Goal: Information Seeking & Learning: Check status

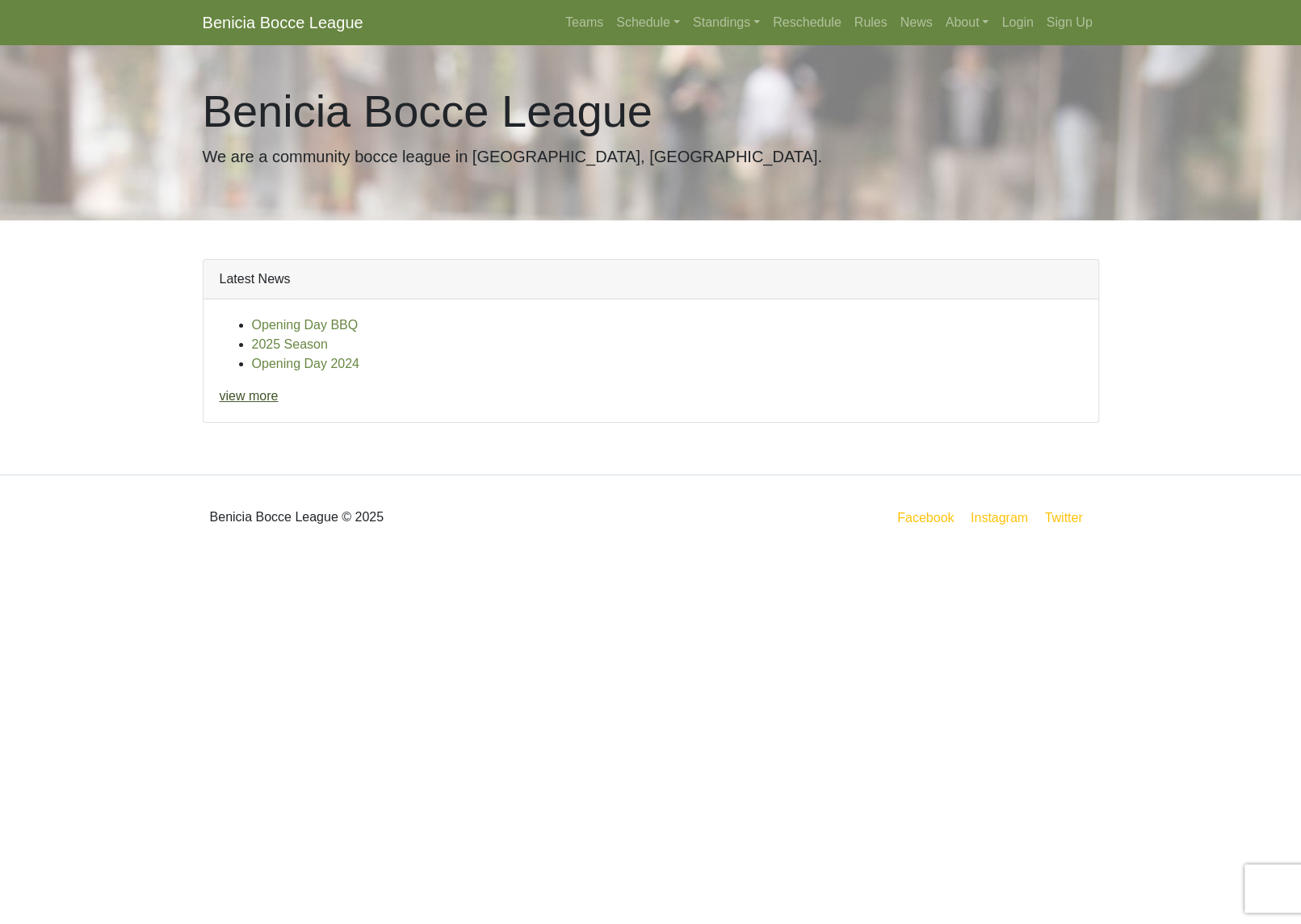
click at [279, 403] on link "view more" at bounding box center [249, 396] width 59 height 14
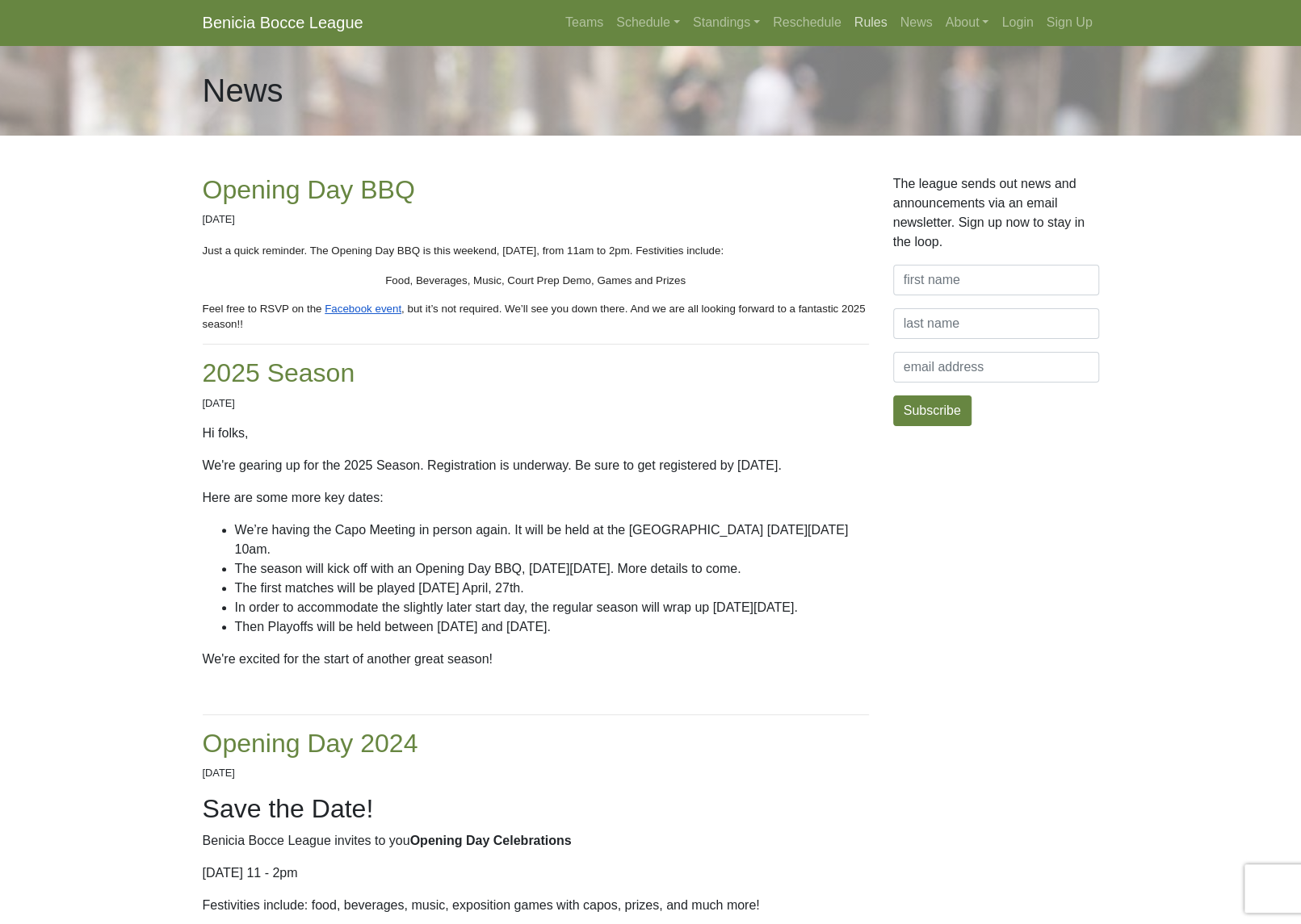
click at [848, 25] on link "Rules" at bounding box center [871, 23] width 46 height 33
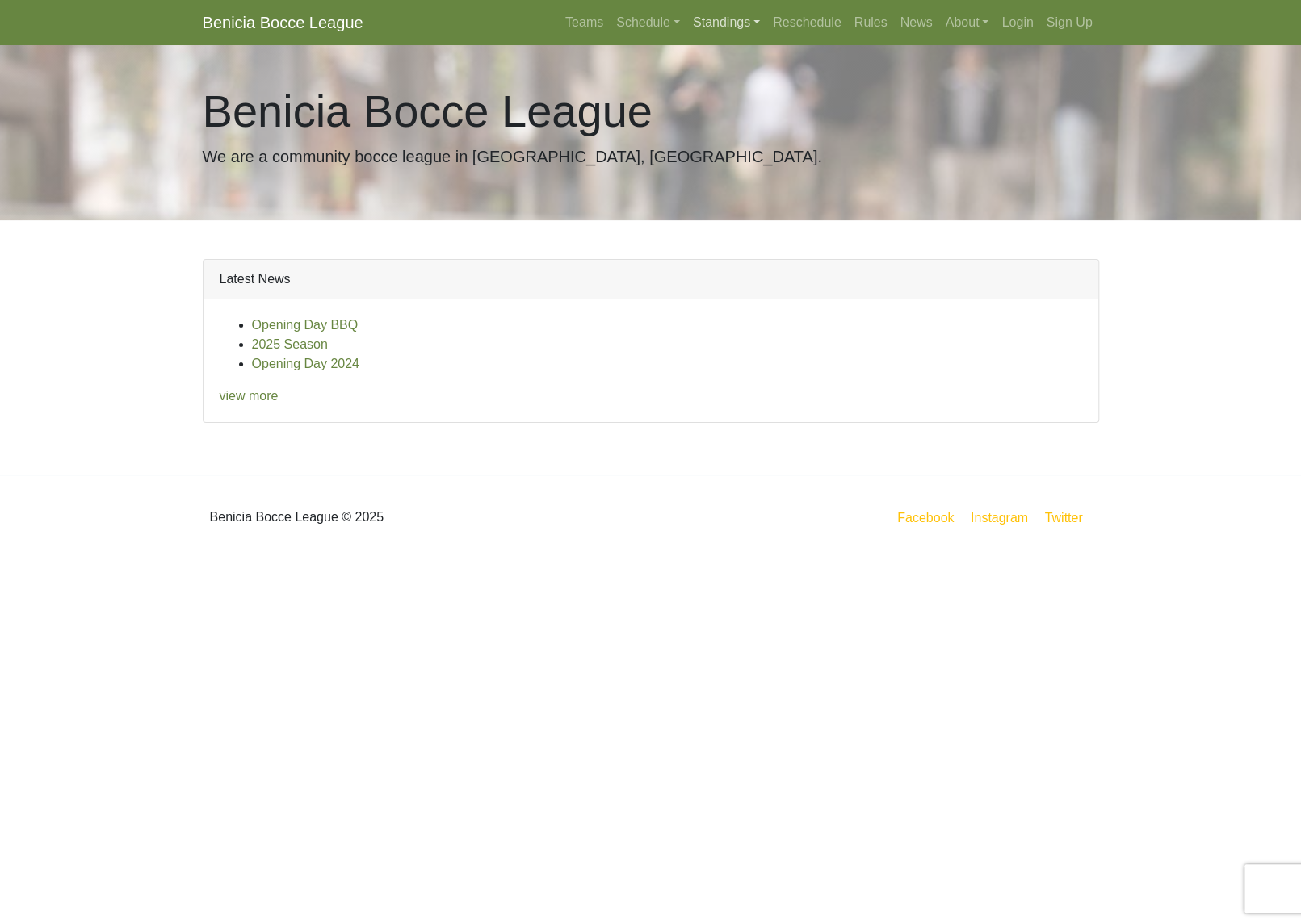
click at [686, 29] on link "Standings" at bounding box center [726, 23] width 80 height 33
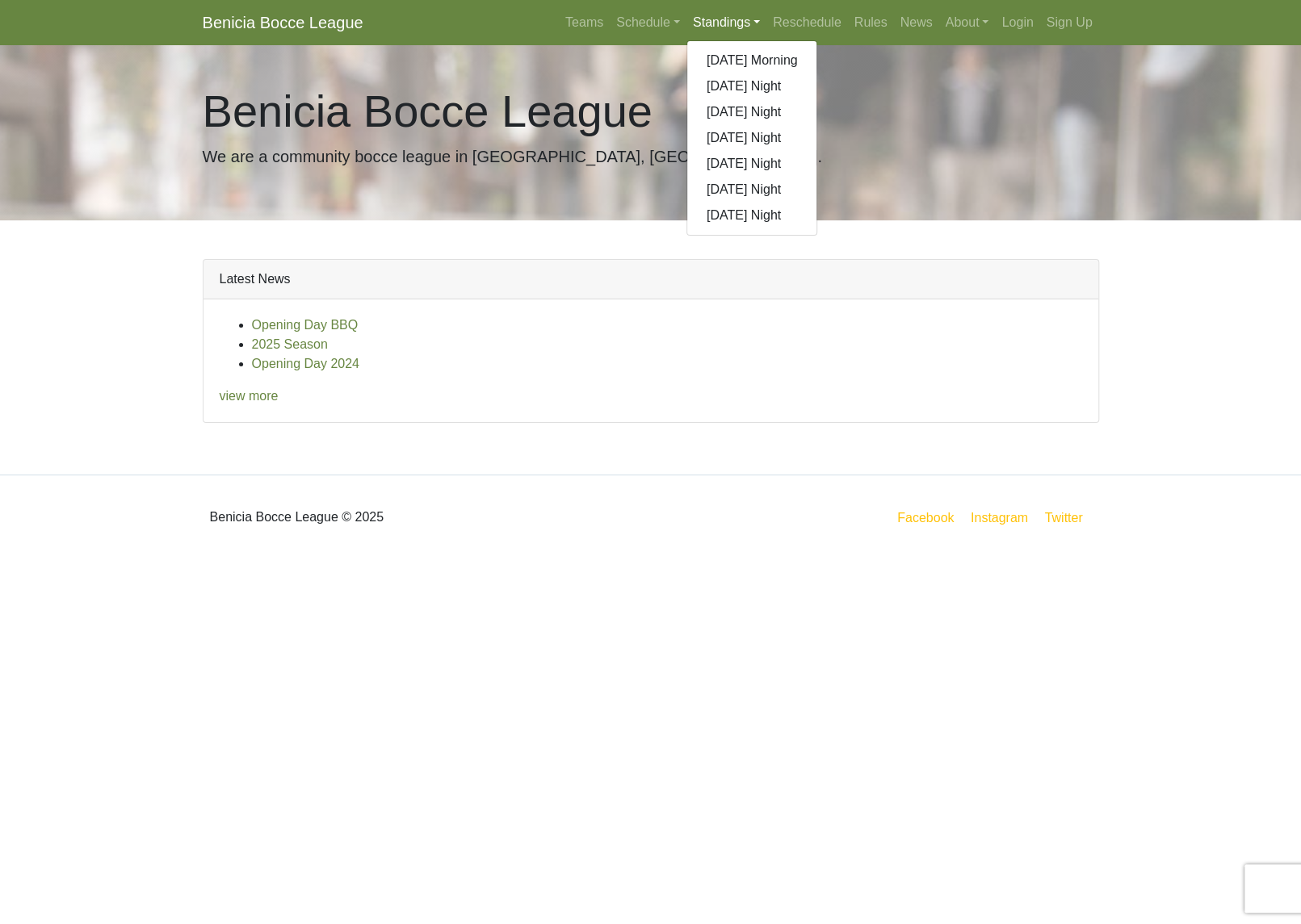
click at [686, 39] on link "Standings" at bounding box center [726, 23] width 80 height 33
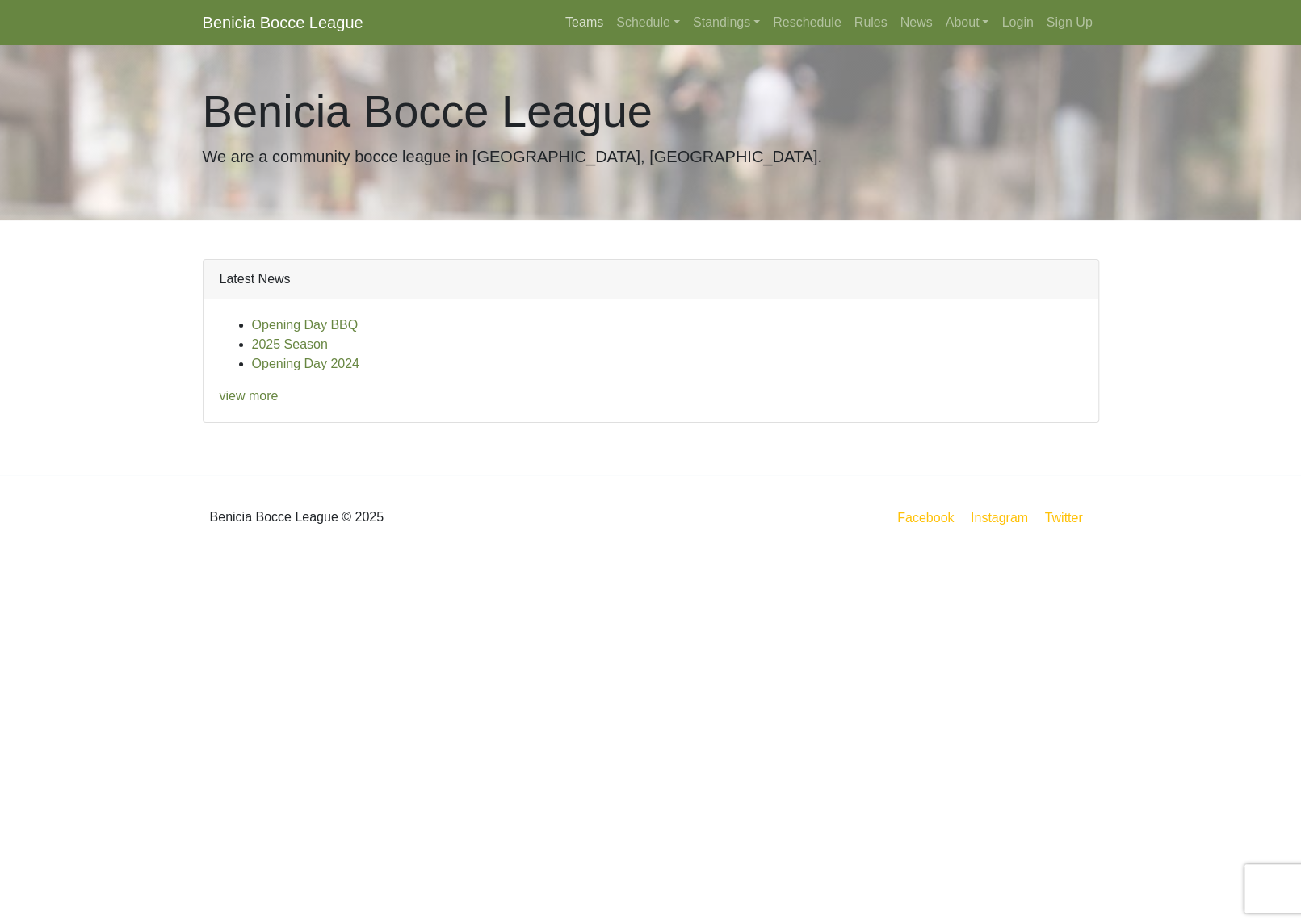
click at [558, 34] on link "Teams" at bounding box center [584, 23] width 51 height 33
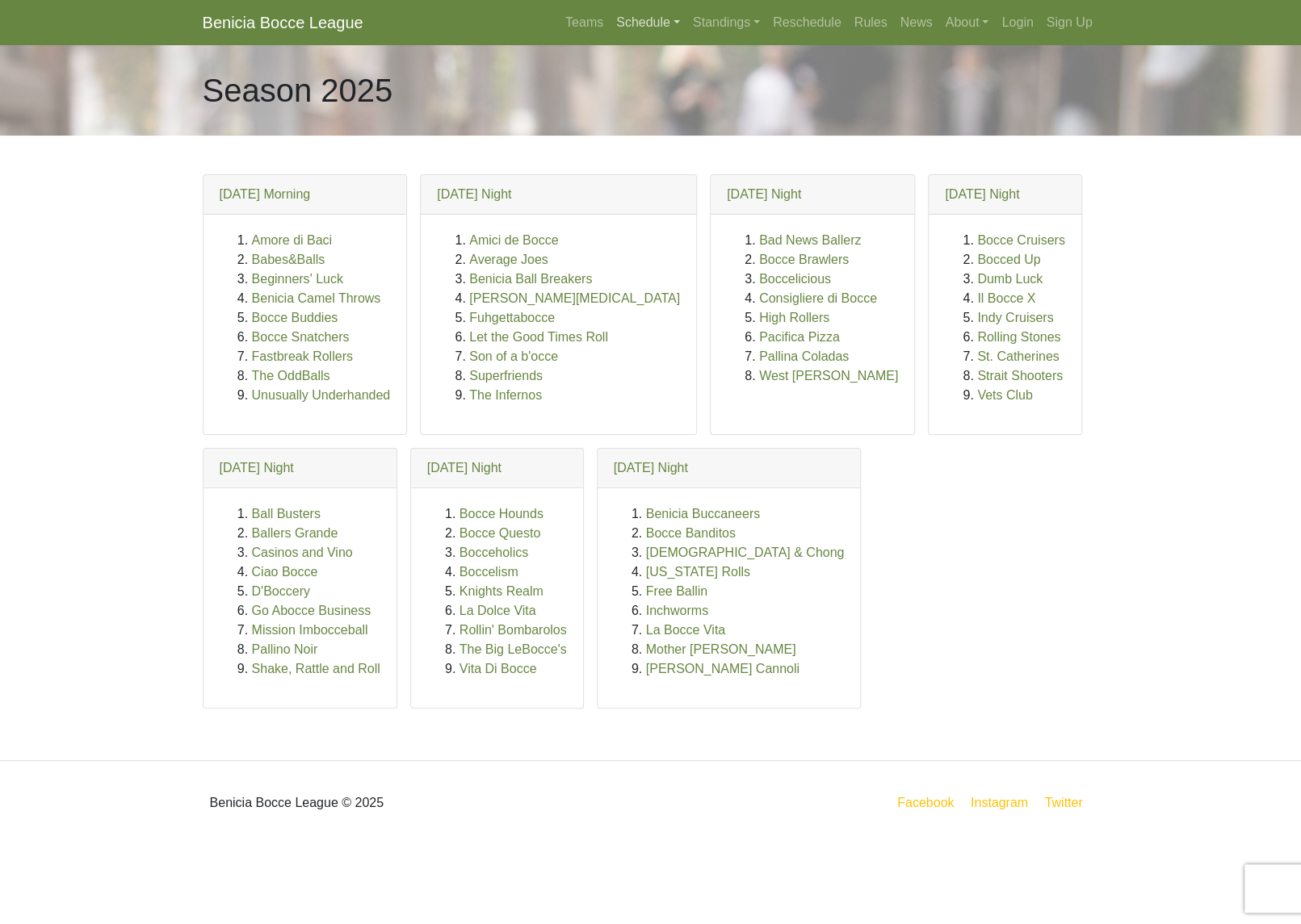
click at [609, 19] on link "Schedule" at bounding box center [647, 23] width 76 height 33
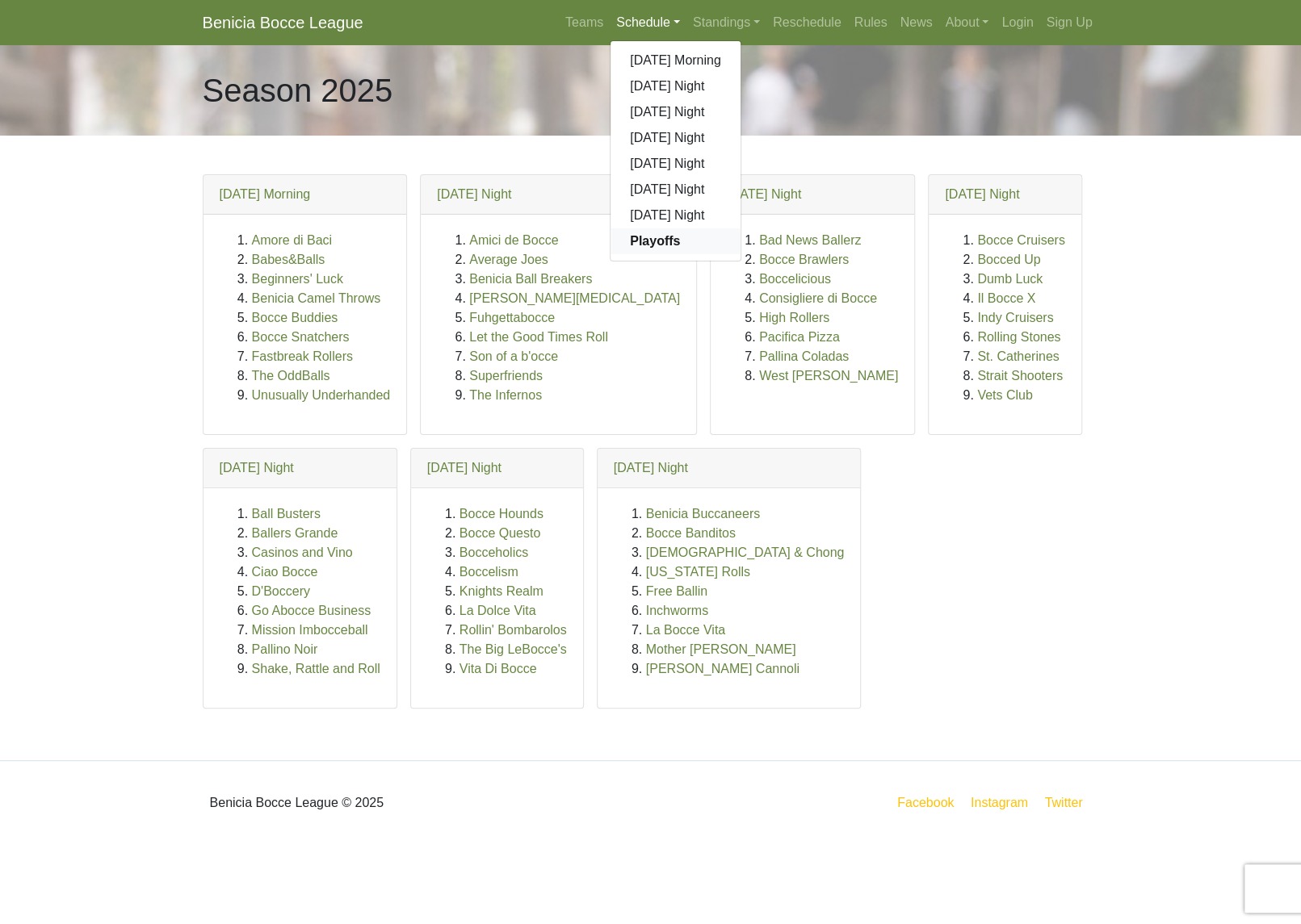
click at [630, 248] on strong "Playoffs" at bounding box center [655, 241] width 50 height 14
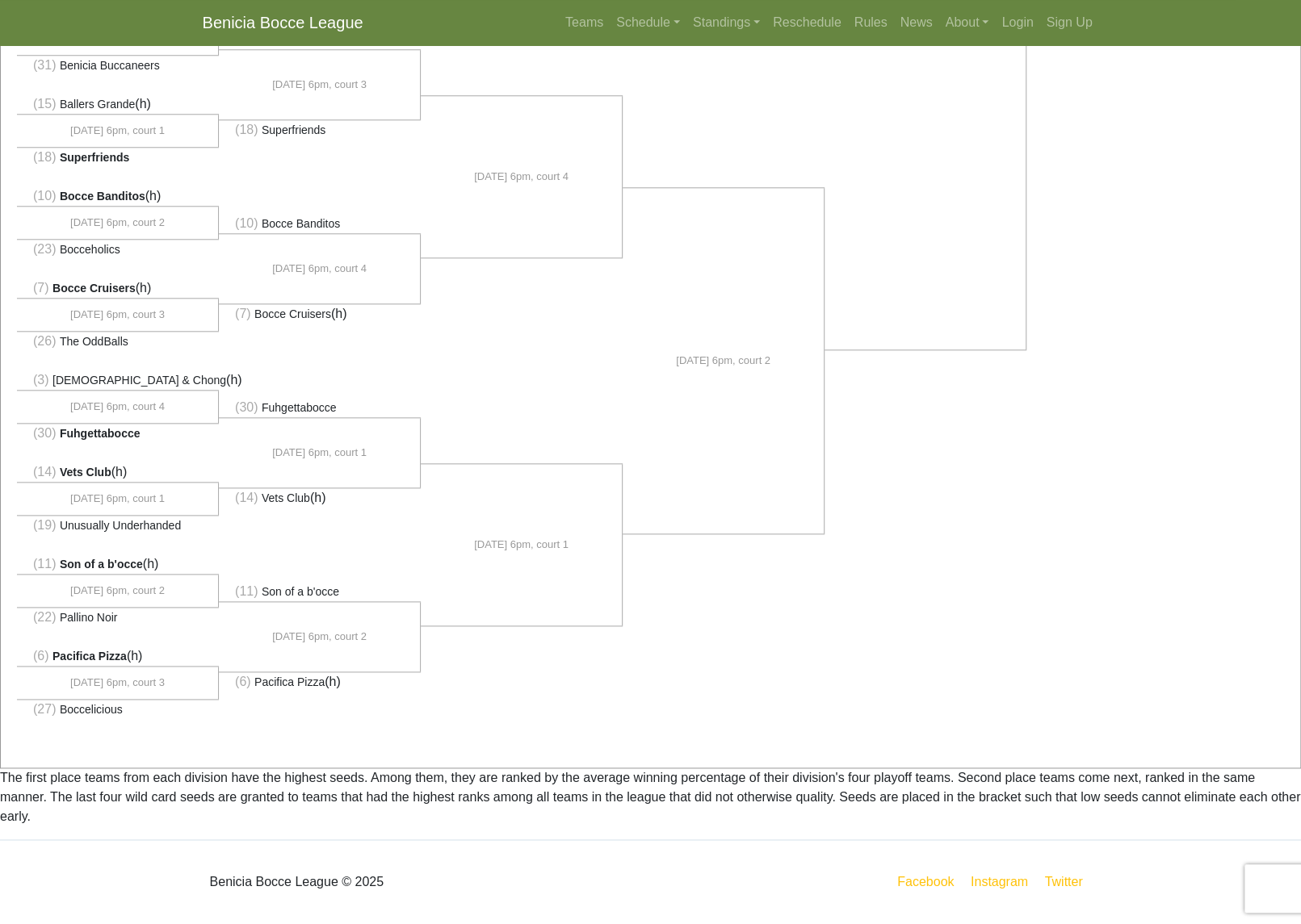
scroll to position [873, 0]
